Goal: Task Accomplishment & Management: Manage account settings

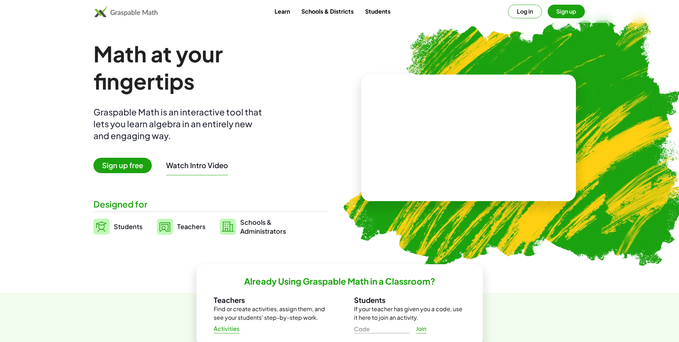
click at [523, 13] on button "Log in" at bounding box center [525, 12] width 34 height 14
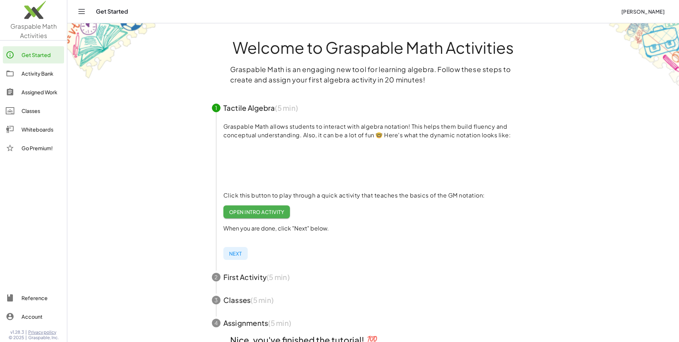
click at [49, 77] on div "Activity Bank" at bounding box center [41, 73] width 40 height 9
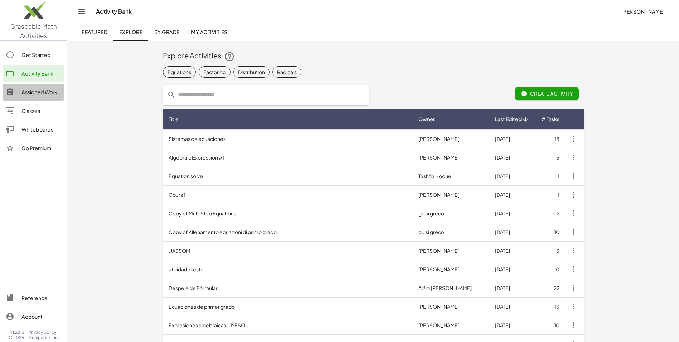
click at [44, 91] on div "Assigned Work" at bounding box center [41, 92] width 40 height 9
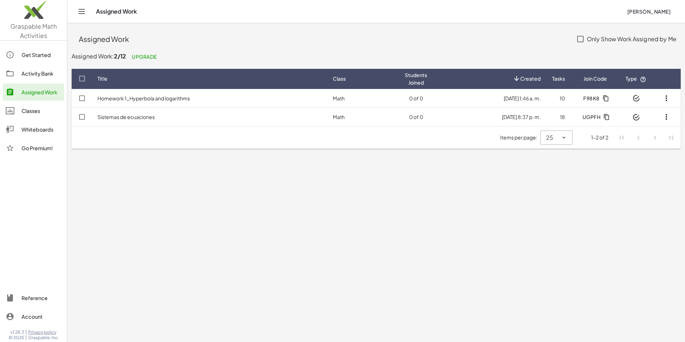
click at [663, 97] on icon "button" at bounding box center [666, 98] width 9 height 9
click at [594, 100] on span "F98K8" at bounding box center [591, 98] width 16 height 6
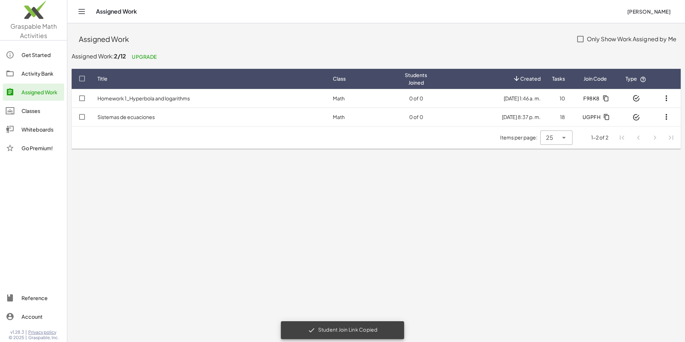
click at [120, 101] on td "Homework 1_Hyperbola and logarithms" at bounding box center [209, 98] width 235 height 19
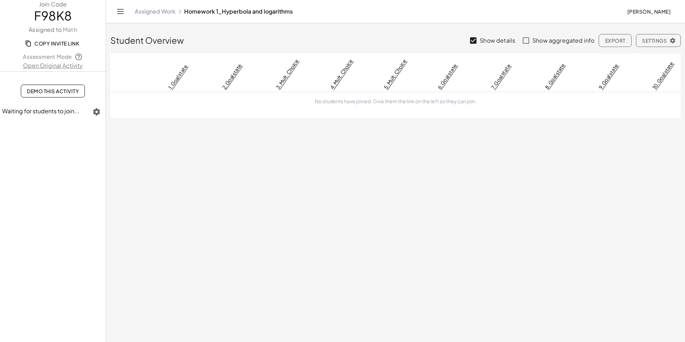
click at [655, 43] on span "Settings" at bounding box center [658, 40] width 33 height 6
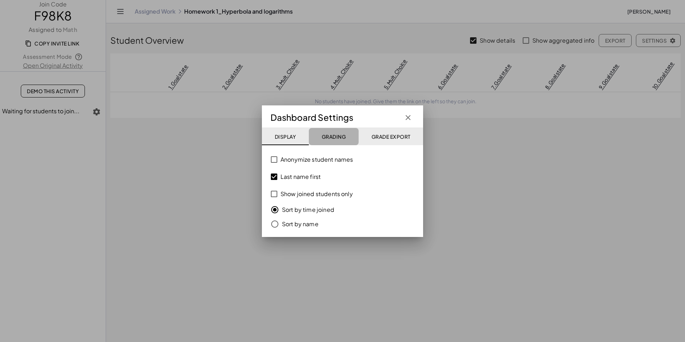
click at [339, 139] on span "Grading" at bounding box center [333, 136] width 24 height 6
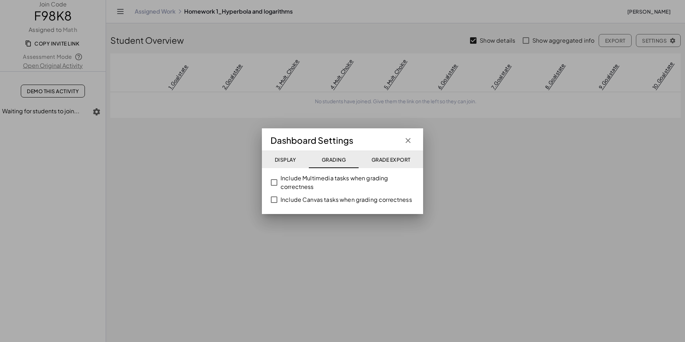
click at [493, 187] on div at bounding box center [342, 171] width 685 height 342
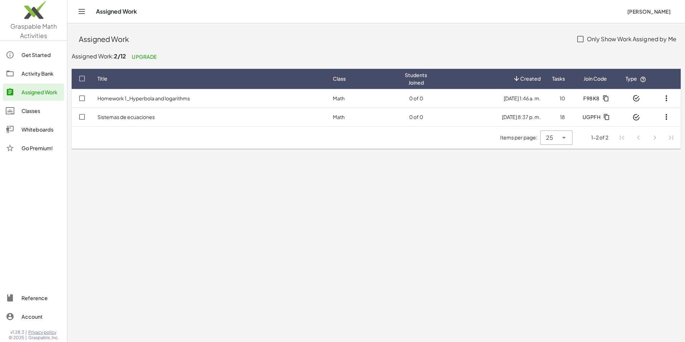
click at [383, 101] on td "Math" at bounding box center [363, 98] width 72 height 19
click at [561, 98] on td "10" at bounding box center [558, 98] width 24 height 19
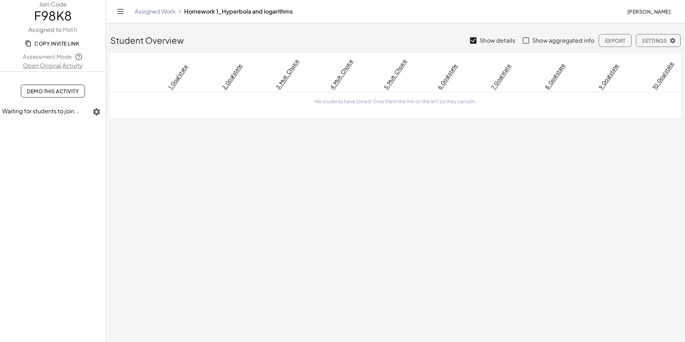
click at [675, 42] on icon "button" at bounding box center [672, 40] width 6 height 6
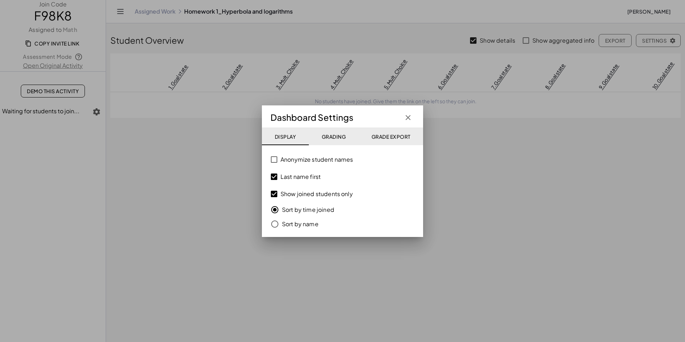
click at [511, 195] on div at bounding box center [342, 171] width 685 height 342
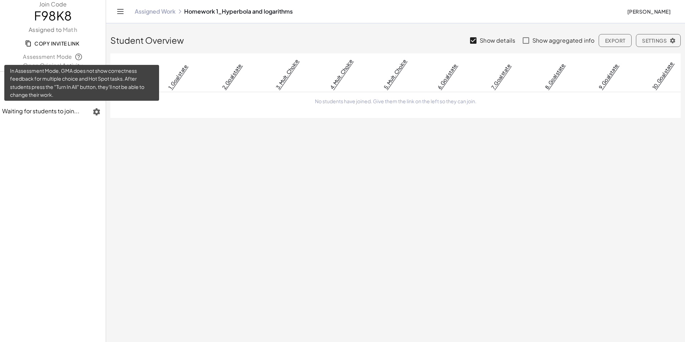
click at [76, 58] on icon at bounding box center [78, 57] width 8 height 8
click at [81, 57] on icon at bounding box center [78, 57] width 8 height 8
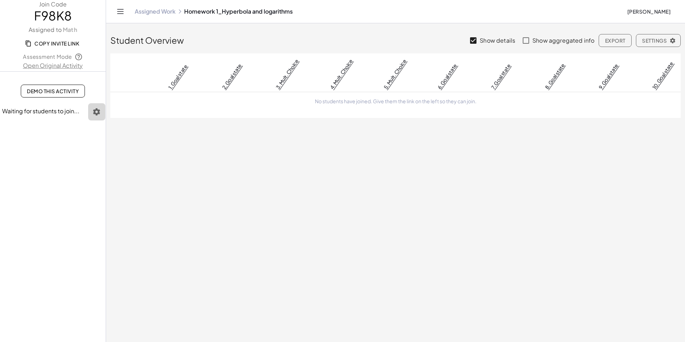
click at [98, 114] on icon "button" at bounding box center [96, 111] width 9 height 9
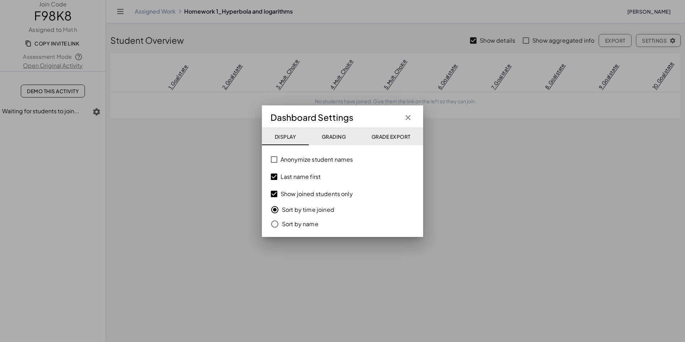
click at [224, 239] on div at bounding box center [342, 171] width 685 height 342
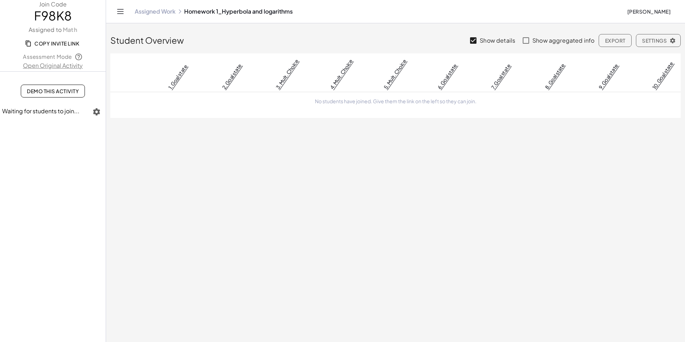
click at [673, 40] on icon "button" at bounding box center [672, 40] width 6 height 6
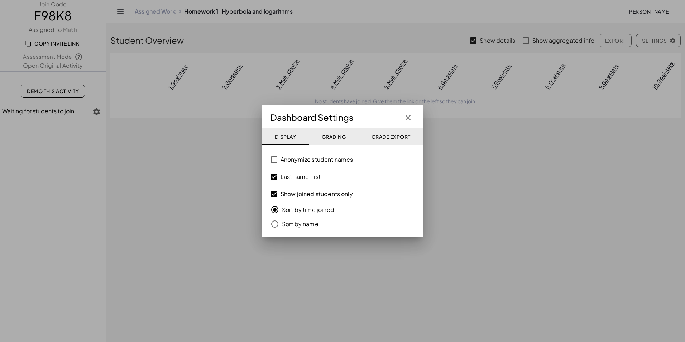
click at [405, 118] on icon "button" at bounding box center [408, 117] width 9 height 9
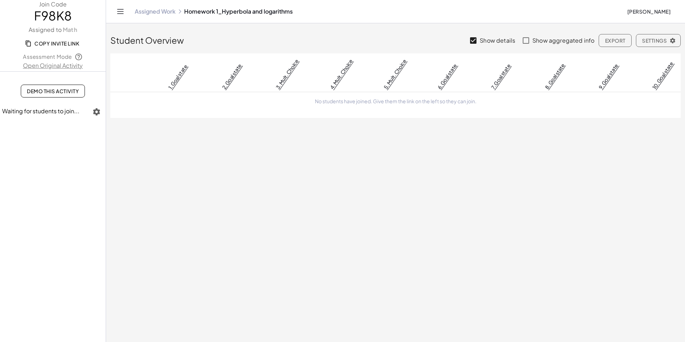
click at [99, 113] on icon "button" at bounding box center [96, 111] width 9 height 9
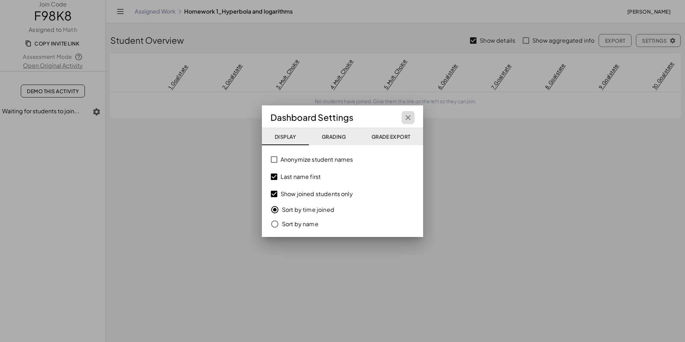
click at [407, 121] on icon "button" at bounding box center [408, 117] width 9 height 9
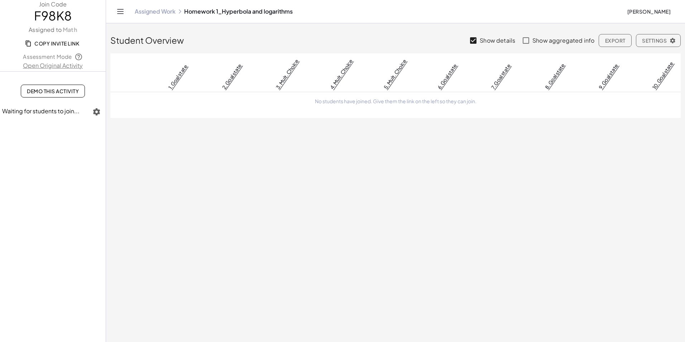
click at [61, 44] on span "Copy Invite Link" at bounding box center [52, 43] width 53 height 6
click at [59, 91] on span "Demo This Activity" at bounding box center [53, 91] width 52 height 6
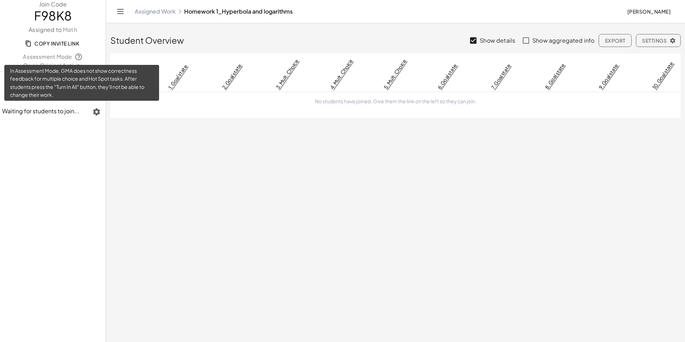
click at [78, 54] on icon at bounding box center [78, 57] width 8 height 8
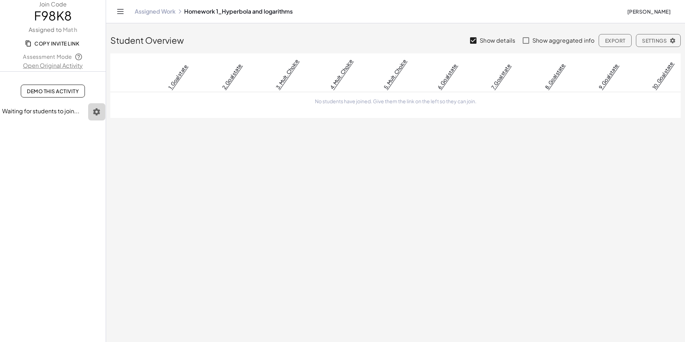
click at [96, 114] on icon "button" at bounding box center [96, 111] width 9 height 9
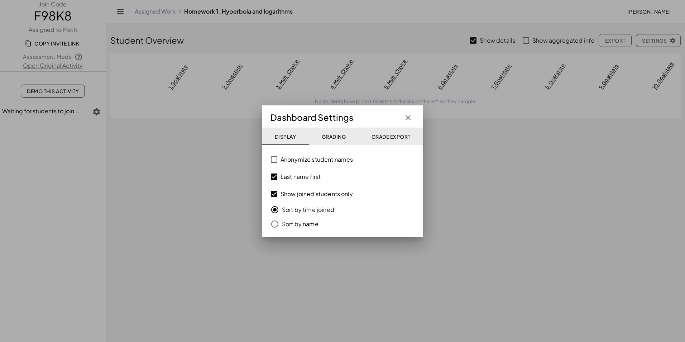
click at [408, 116] on icon "button" at bounding box center [408, 117] width 9 height 9
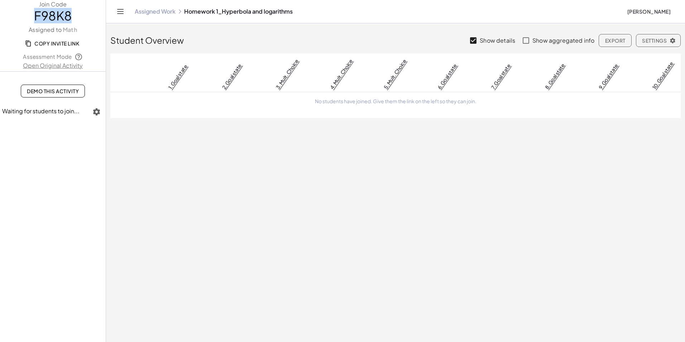
drag, startPoint x: 70, startPoint y: 15, endPoint x: 25, endPoint y: 18, distance: 44.8
click at [25, 18] on span "F98K8" at bounding box center [53, 16] width 106 height 14
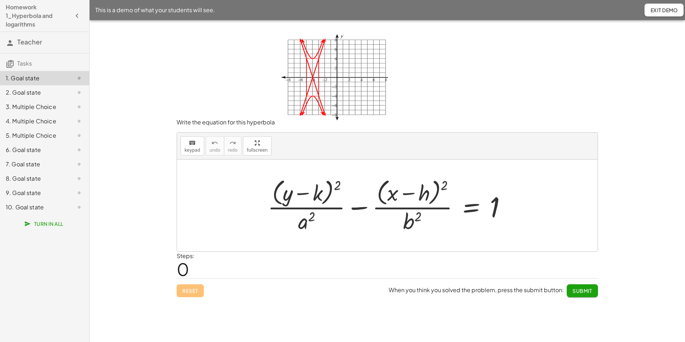
click at [57, 221] on span "Turn In All" at bounding box center [45, 223] width 38 height 6
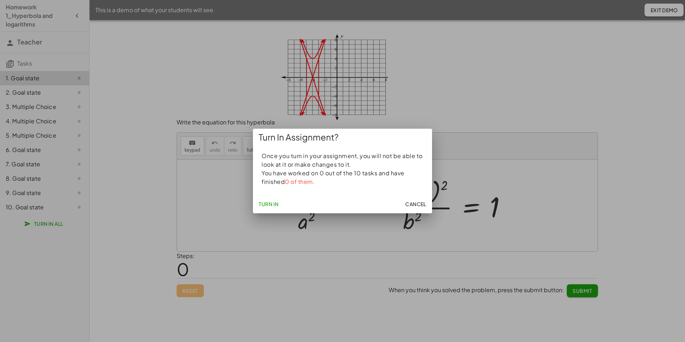
click at [412, 203] on span "Cancel" at bounding box center [415, 204] width 21 height 6
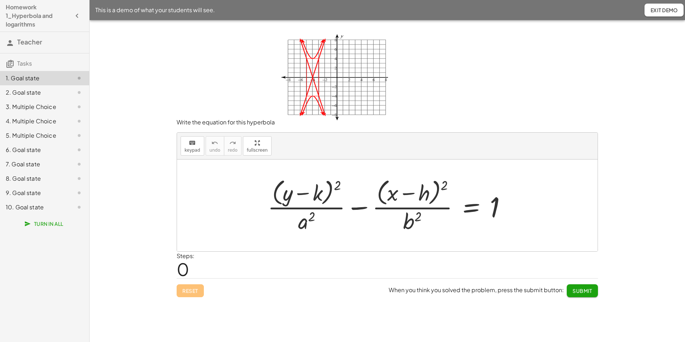
click at [31, 38] on span "Teacher" at bounding box center [29, 42] width 25 height 8
click at [14, 62] on h3 "Tasks" at bounding box center [44, 60] width 89 height 15
click at [77, 15] on icon "button" at bounding box center [77, 15] width 9 height 9
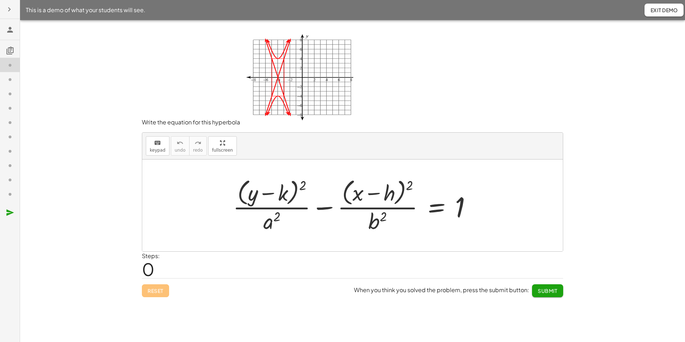
click at [8, 30] on icon at bounding box center [10, 29] width 9 height 9
click at [9, 9] on icon "button" at bounding box center [9, 9] width 9 height 9
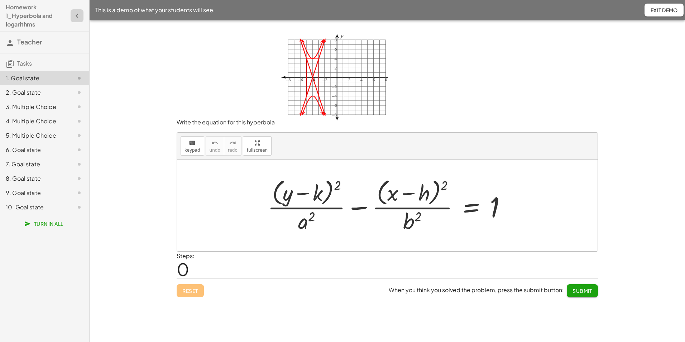
click at [80, 13] on icon "button" at bounding box center [77, 15] width 9 height 9
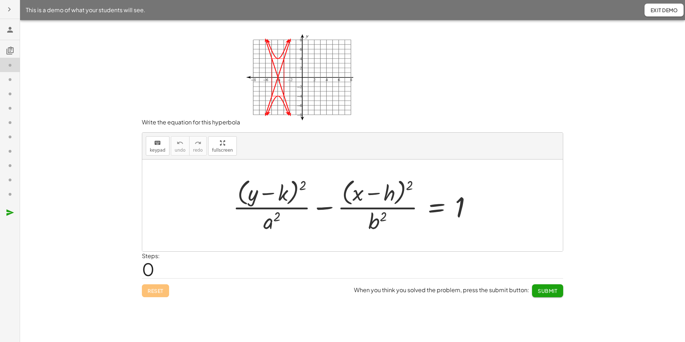
click at [10, 9] on icon "button" at bounding box center [9, 9] width 9 height 9
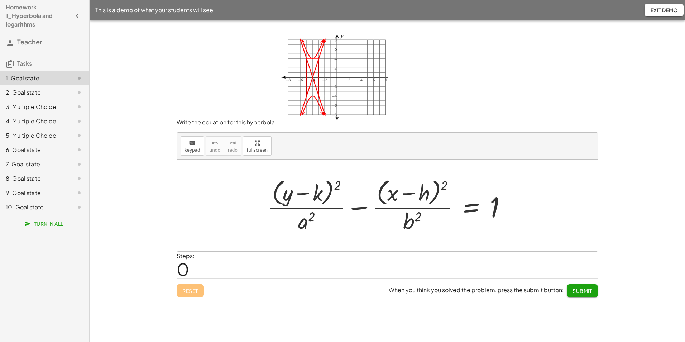
click at [35, 66] on h3 "Tasks" at bounding box center [44, 60] width 89 height 15
click at [73, 14] on icon "button" at bounding box center [77, 15] width 9 height 9
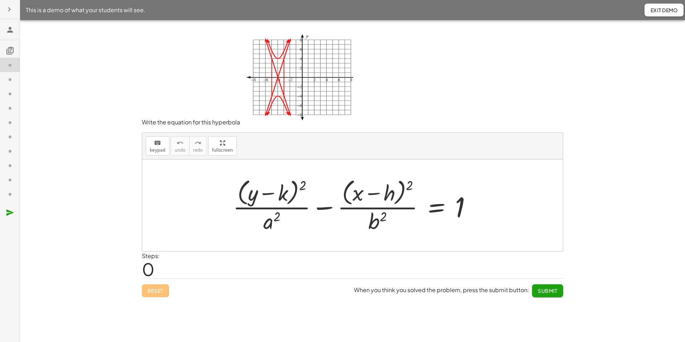
click at [6, 11] on icon "button" at bounding box center [9, 9] width 9 height 9
